Goal: Task Accomplishment & Management: Manage account settings

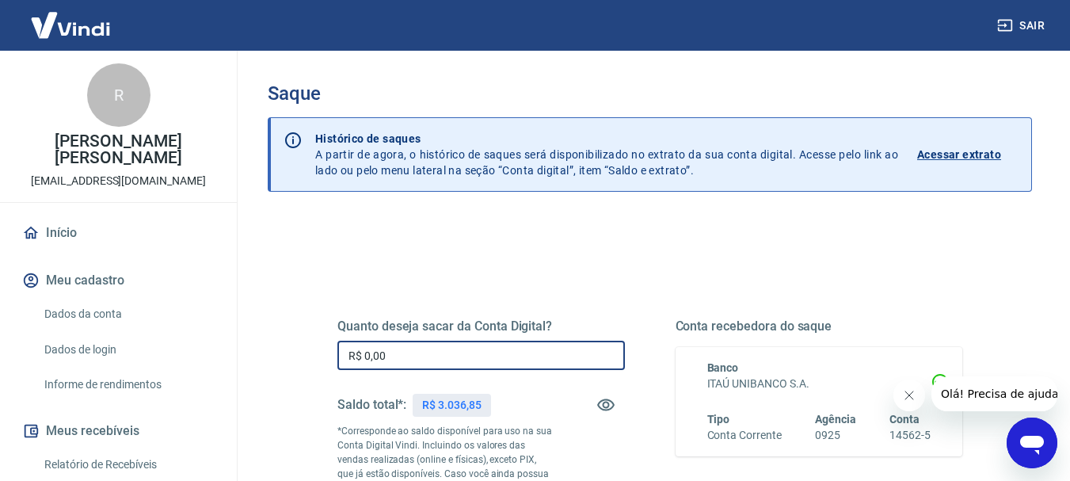
drag, startPoint x: 389, startPoint y: 363, endPoint x: 322, endPoint y: 359, distance: 66.7
click at [322, 359] on div "Quanto deseja sacar da Conta Digital? R$ 0,00 ​ Saldo total*: R$ 3.036,85 *Corr…" at bounding box center [649, 440] width 663 height 383
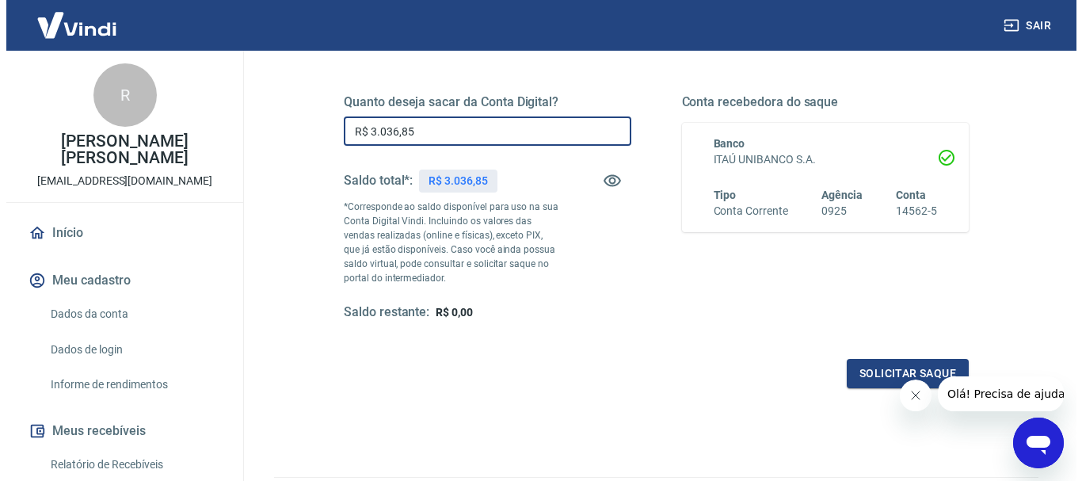
scroll to position [238, 0]
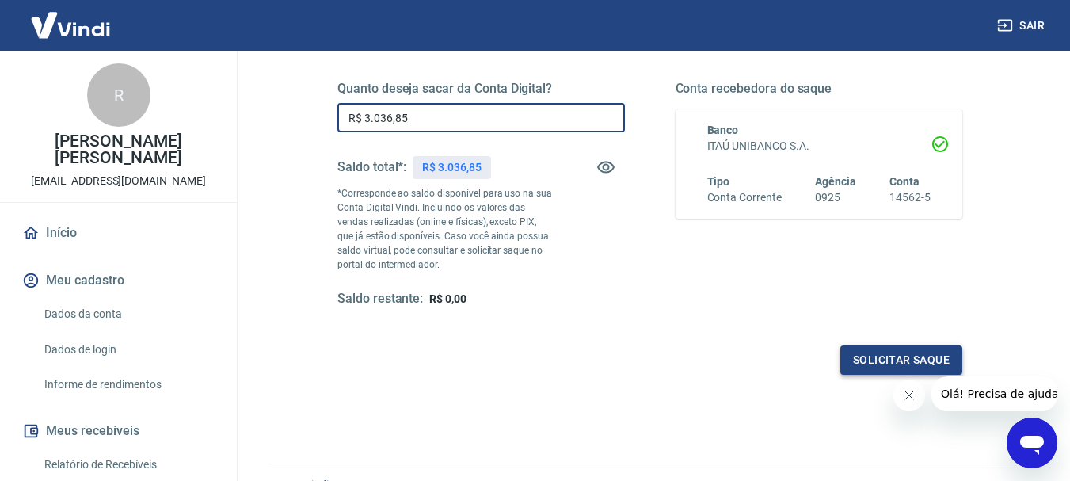
type input "R$ 3.036,85"
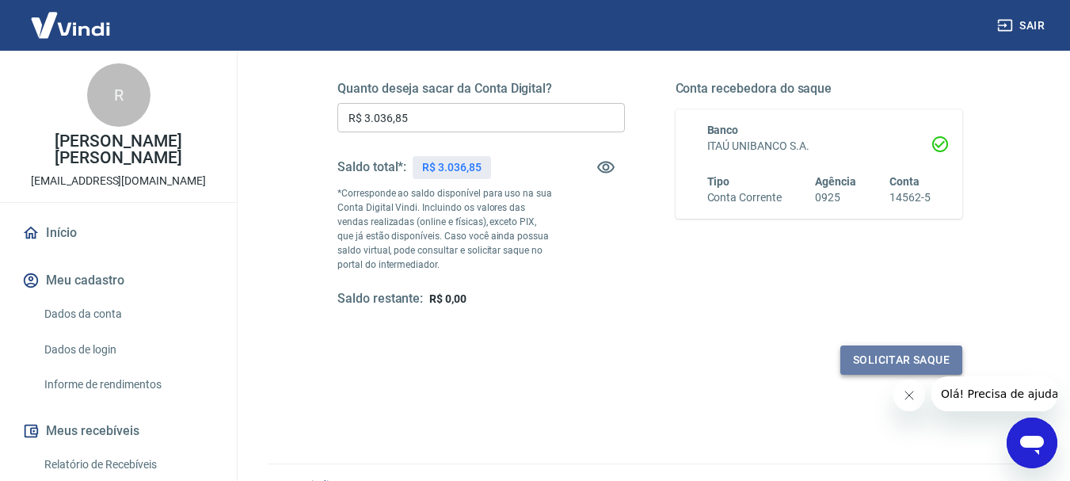
click at [919, 356] on button "Solicitar saque" at bounding box center [901, 359] width 122 height 29
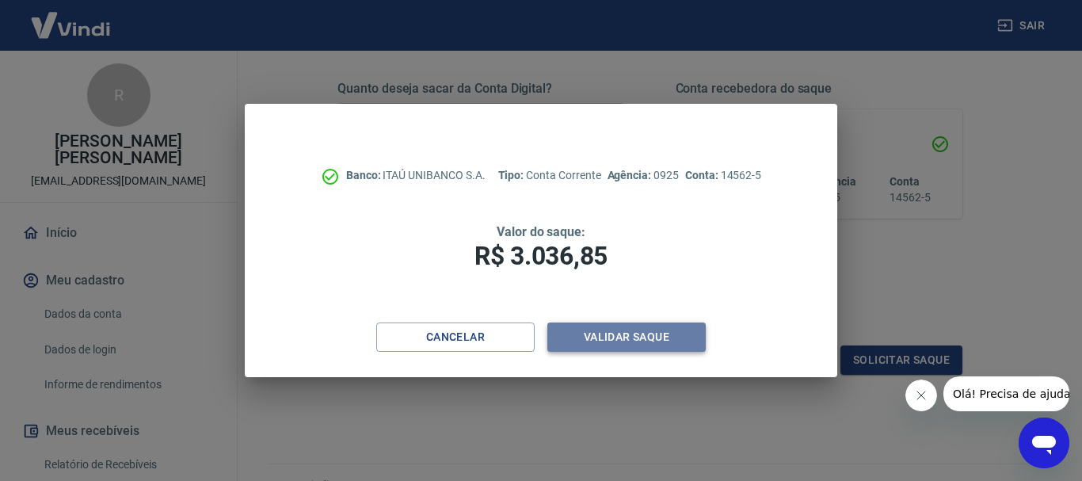
click at [623, 348] on button "Validar saque" at bounding box center [626, 336] width 158 height 29
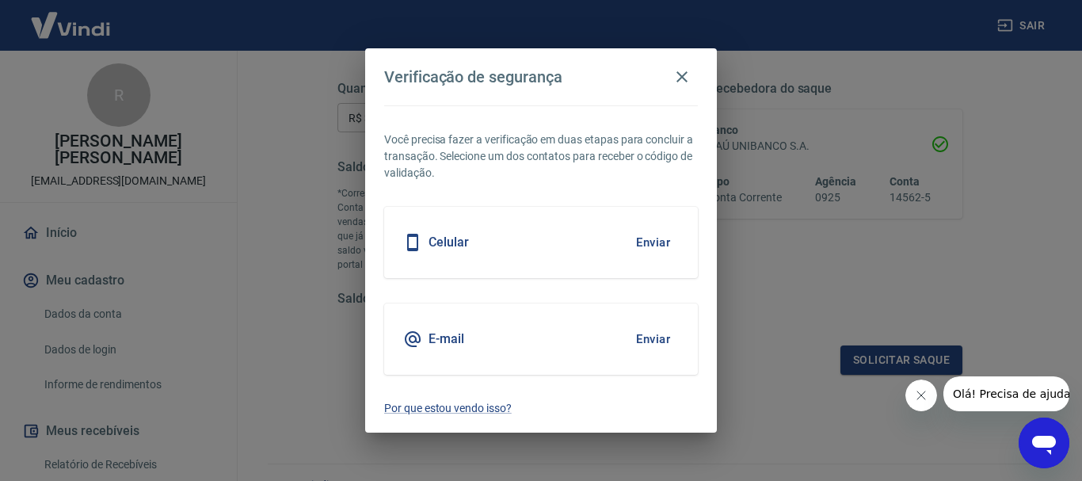
click at [643, 239] on button "Enviar" at bounding box center [652, 242] width 51 height 33
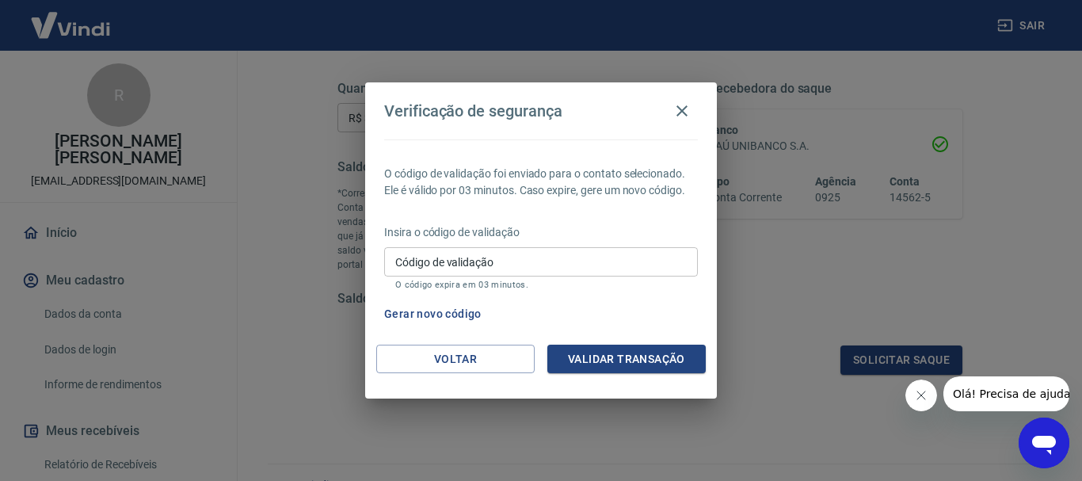
click at [555, 266] on input "Código de validação" at bounding box center [541, 261] width 314 height 29
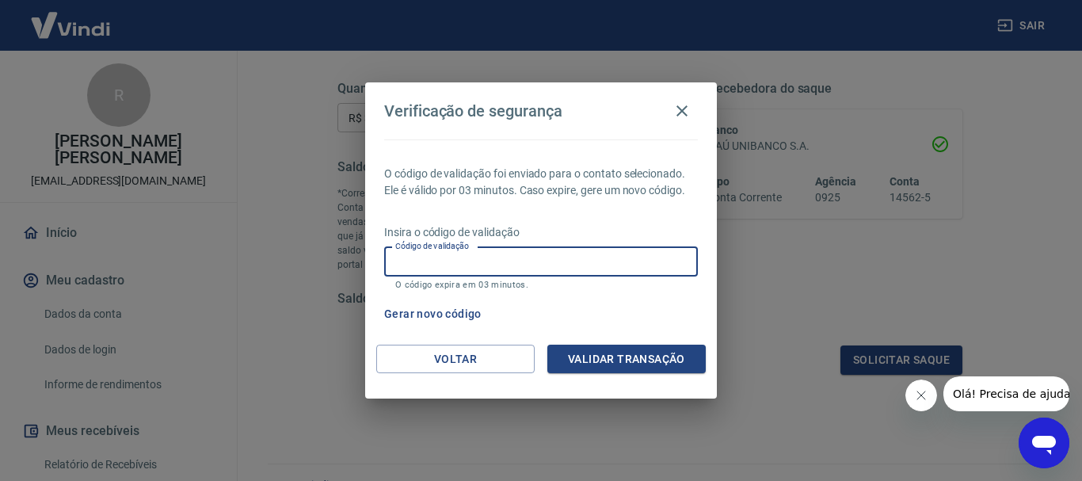
click at [525, 258] on input "Código de validação" at bounding box center [541, 261] width 314 height 29
type input "673309"
click at [622, 360] on button "Validar transação" at bounding box center [626, 359] width 158 height 29
